Goal: Task Accomplishment & Management: Manage account settings

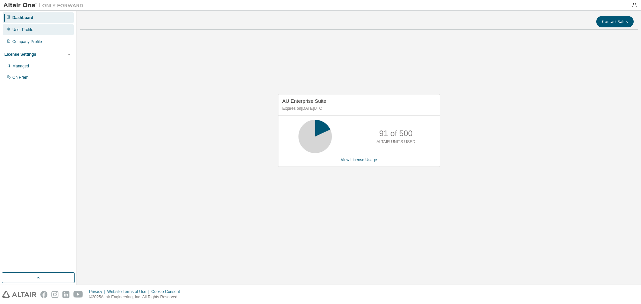
click at [31, 29] on div "User Profile" at bounding box center [22, 29] width 21 height 5
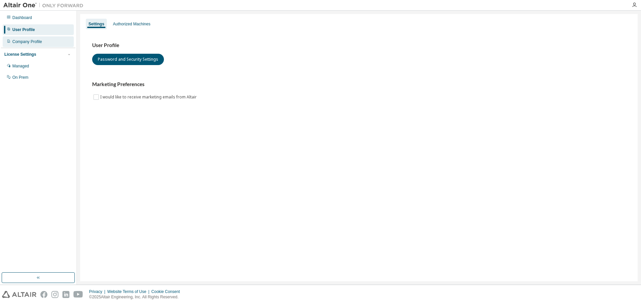
click at [30, 44] on div "Company Profile" at bounding box center [38, 41] width 71 height 11
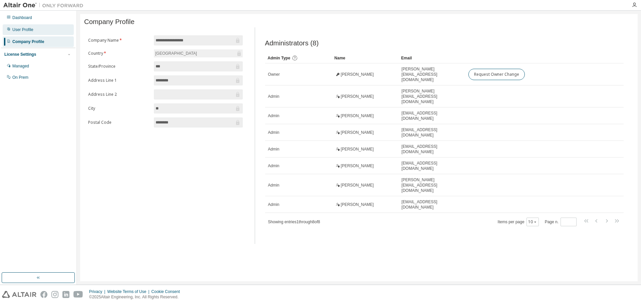
click at [32, 31] on div "User Profile" at bounding box center [22, 29] width 21 height 5
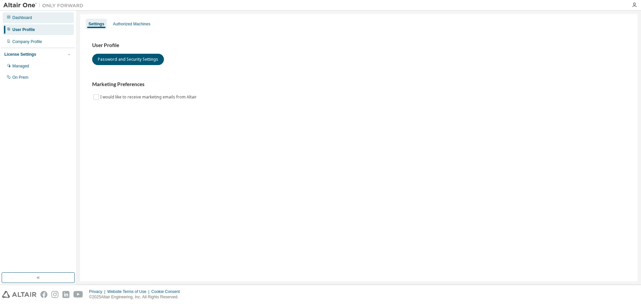
click at [33, 17] on div "Dashboard" at bounding box center [38, 17] width 71 height 11
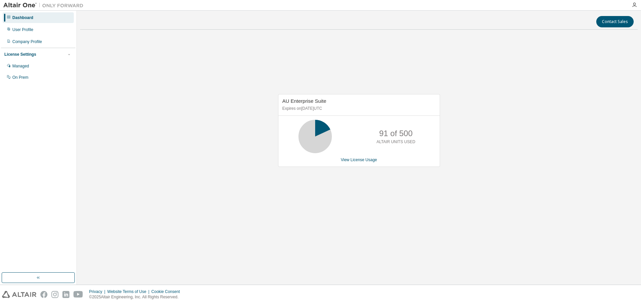
click at [324, 139] on icon at bounding box center [315, 136] width 17 height 17
